Goal: Find specific page/section: Find specific page/section

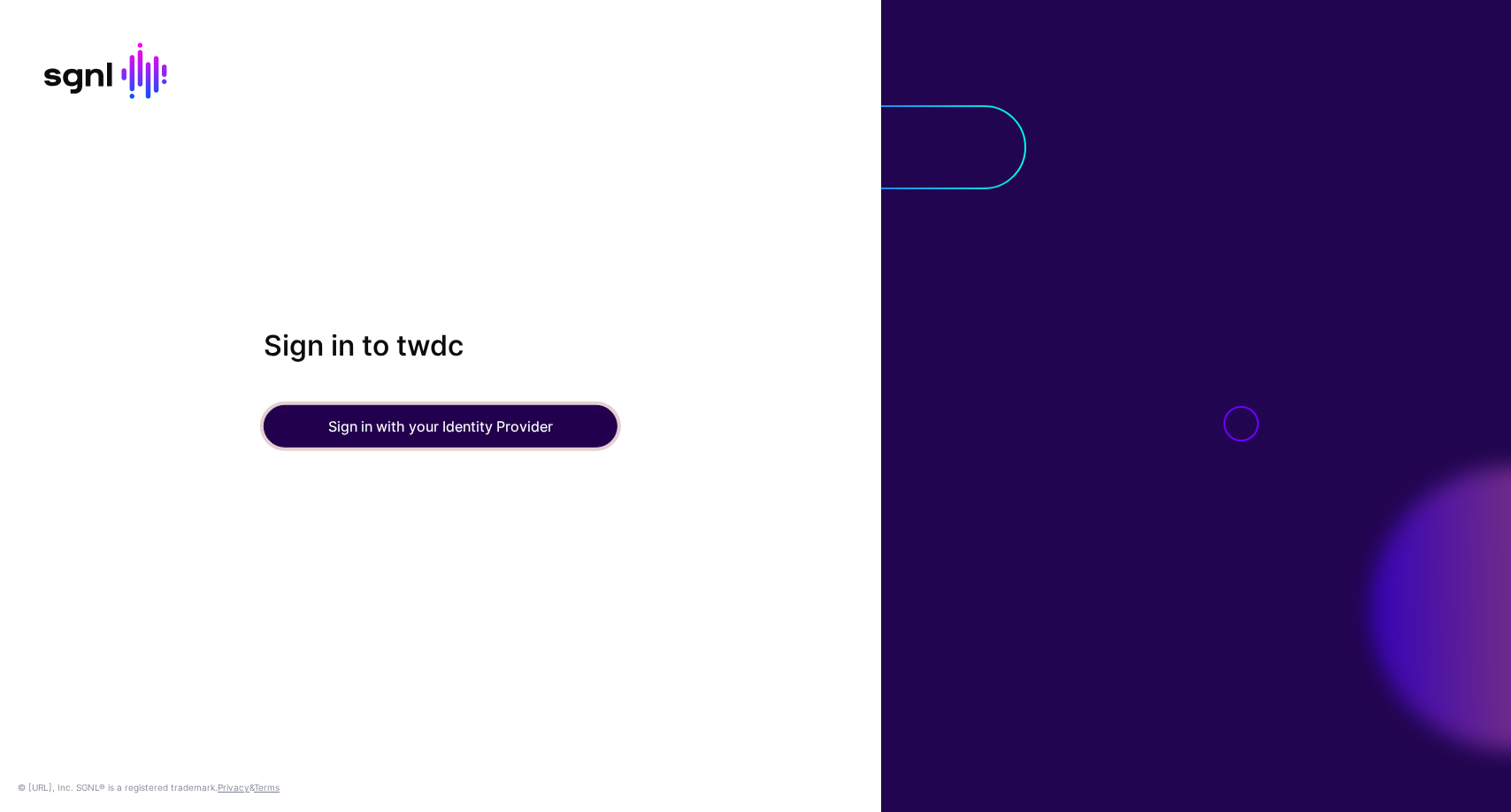
click at [501, 415] on button "Sign in with your Identity Provider" at bounding box center [441, 426] width 354 height 42
